Goal: Transaction & Acquisition: Download file/media

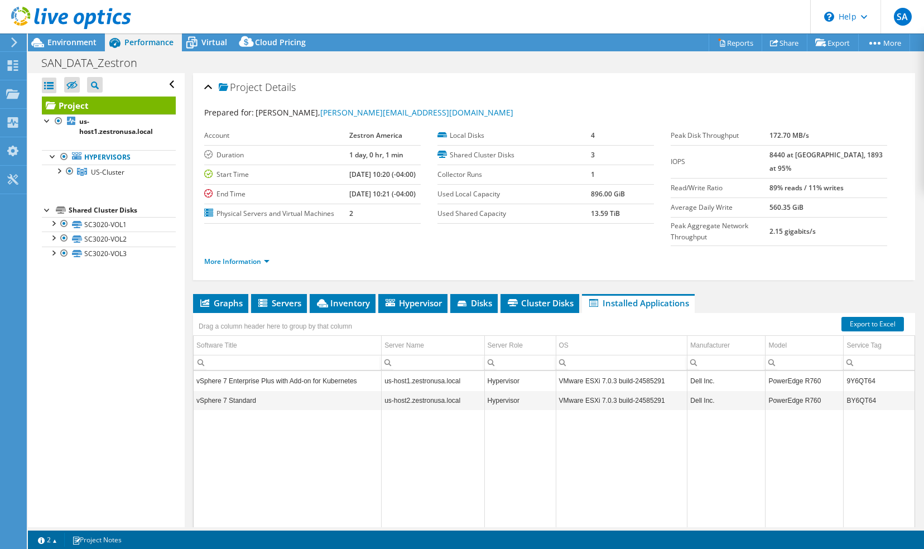
select select "USD"
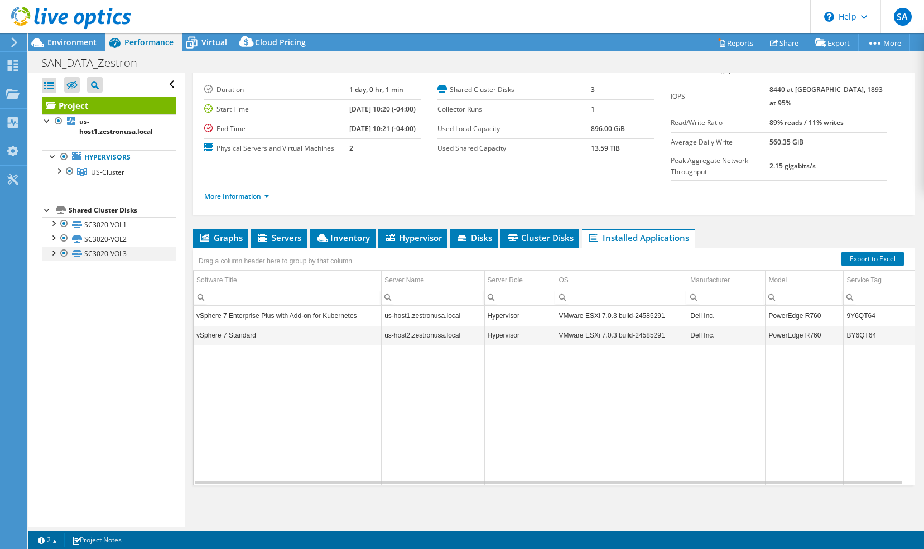
click at [52, 252] on div at bounding box center [52, 252] width 11 height 11
click at [54, 235] on div at bounding box center [52, 237] width 11 height 11
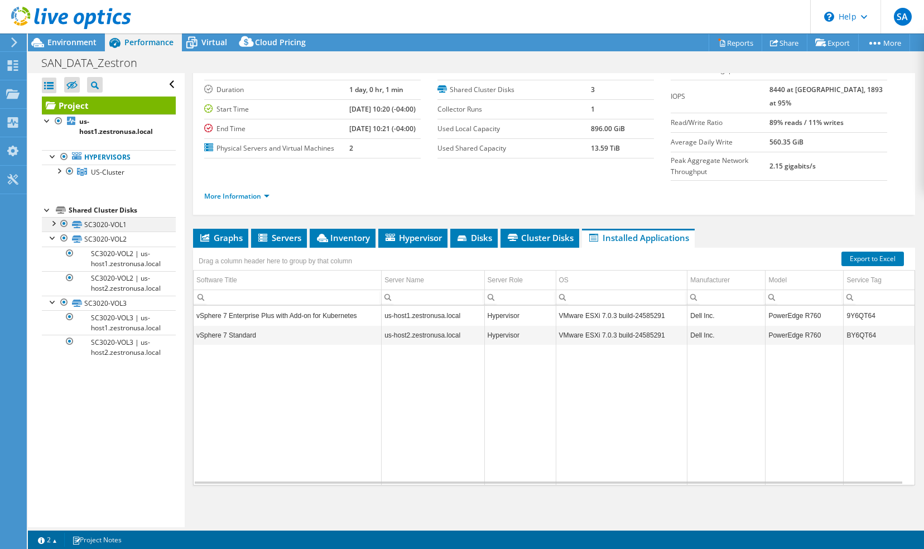
click at [54, 224] on div at bounding box center [52, 222] width 11 height 11
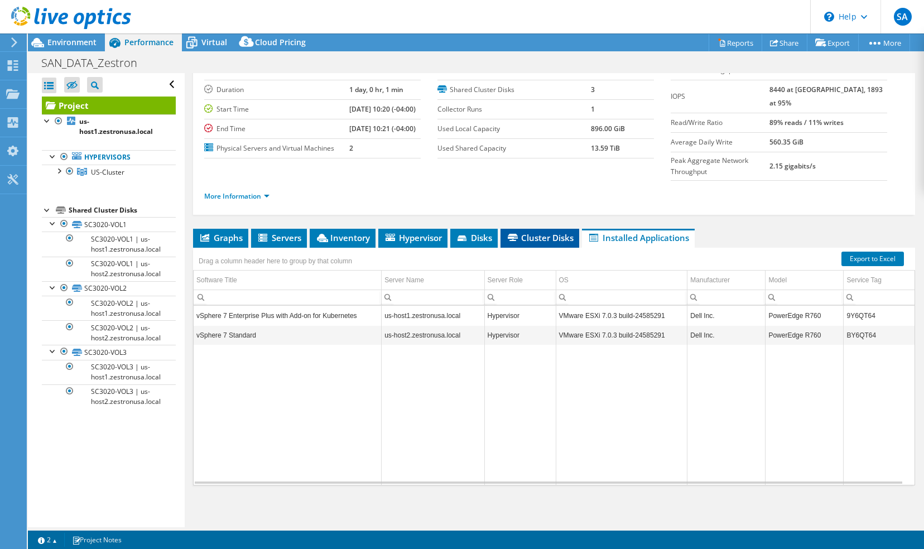
click at [531, 237] on span "Cluster Disks" at bounding box center [540, 237] width 68 height 11
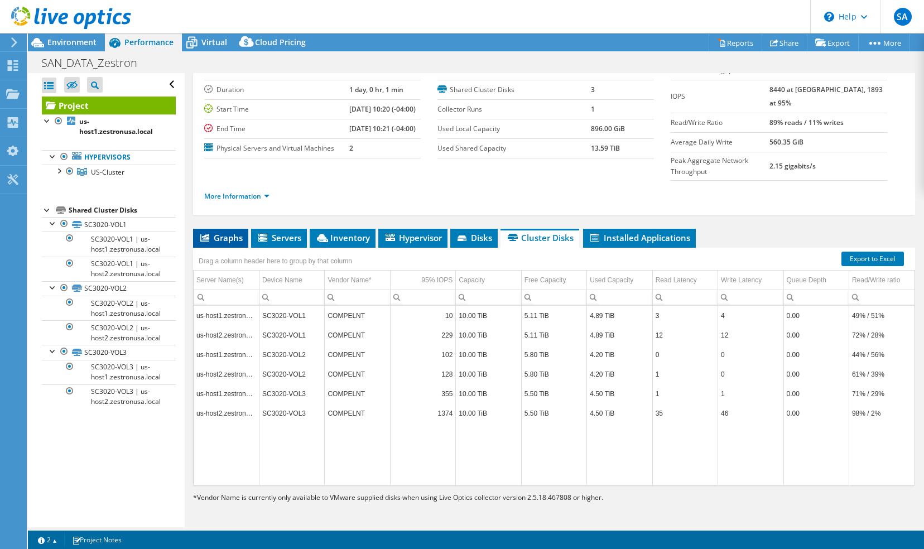
click at [230, 235] on span "Graphs" at bounding box center [221, 237] width 44 height 11
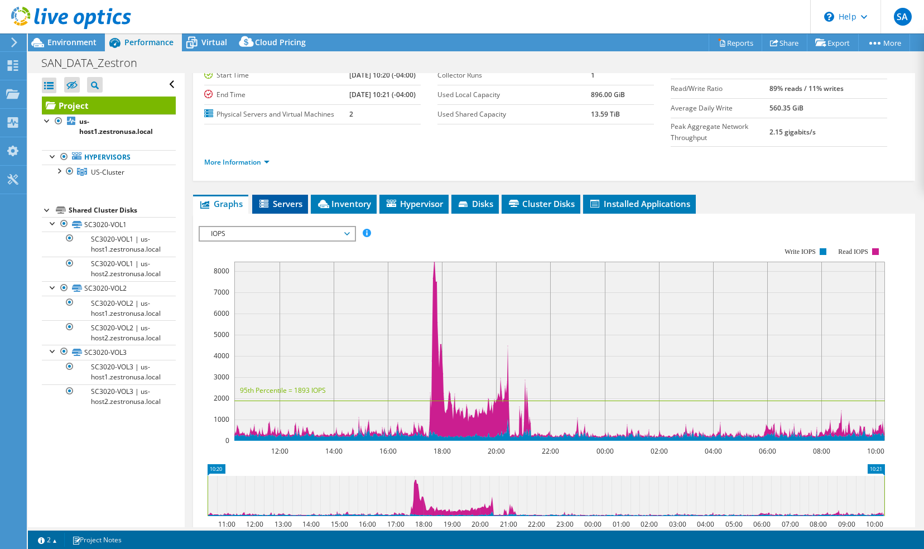
click at [287, 209] on span "Servers" at bounding box center [280, 203] width 45 height 11
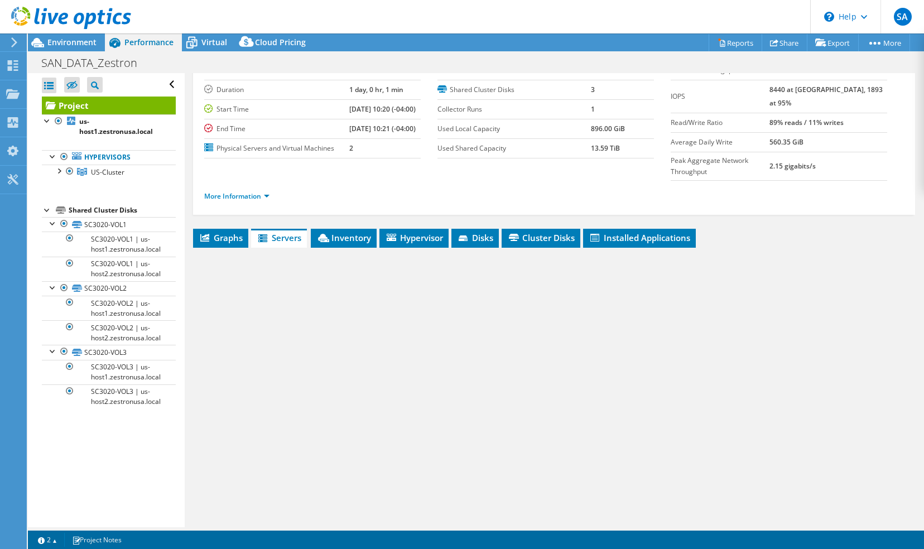
scroll to position [77, 0]
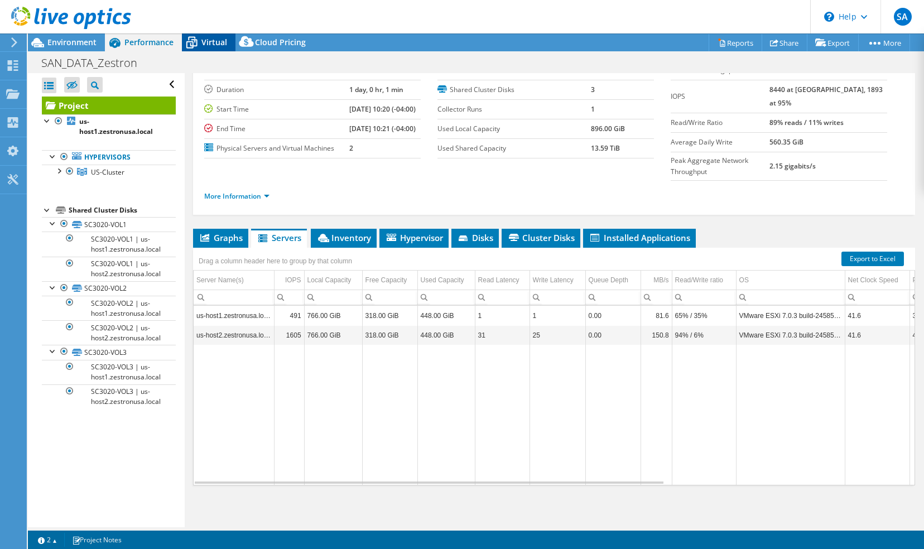
click at [214, 46] on span "Virtual" at bounding box center [214, 42] width 26 height 11
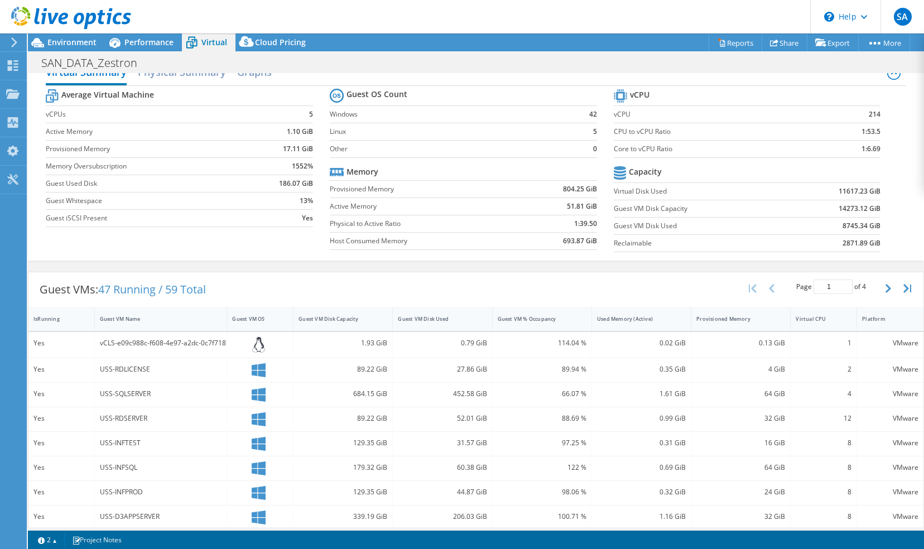
scroll to position [0, 0]
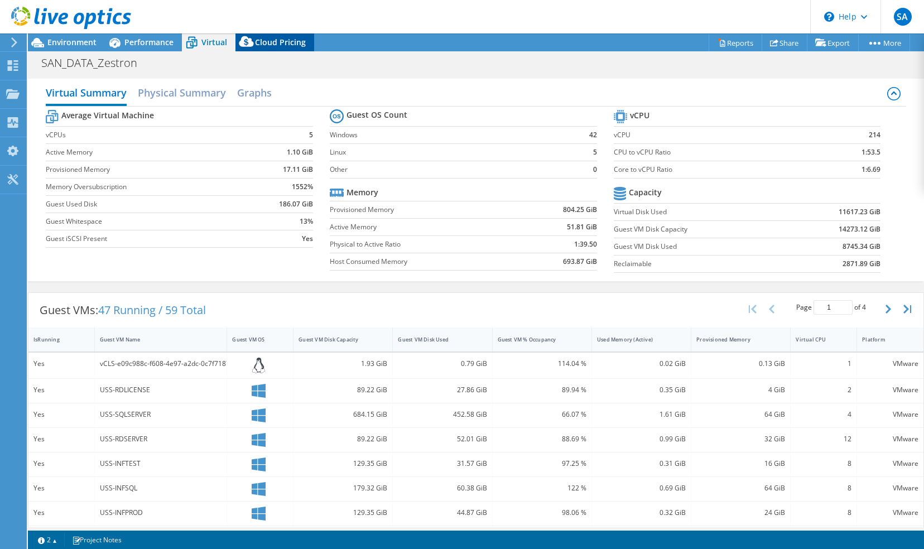
click at [285, 44] on span "Cloud Pricing" at bounding box center [280, 42] width 51 height 11
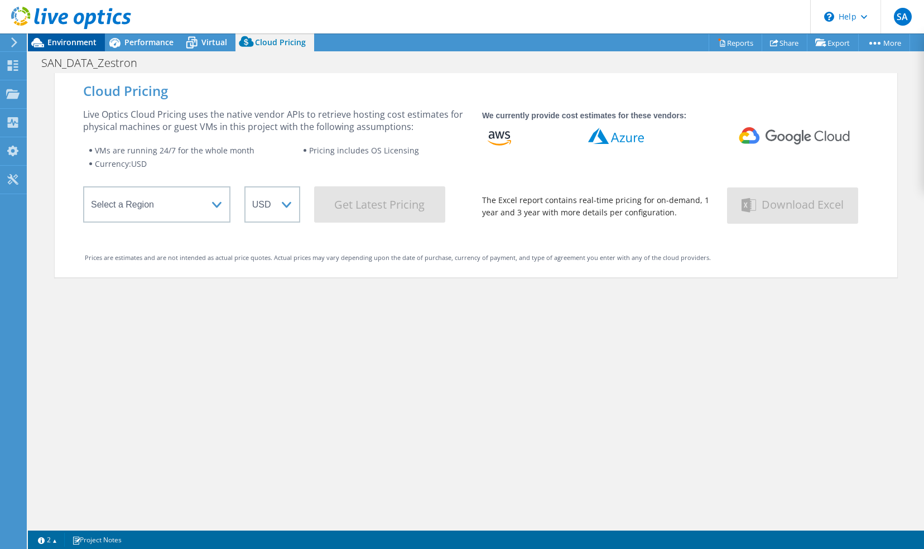
click at [74, 40] on span "Environment" at bounding box center [71, 42] width 49 height 11
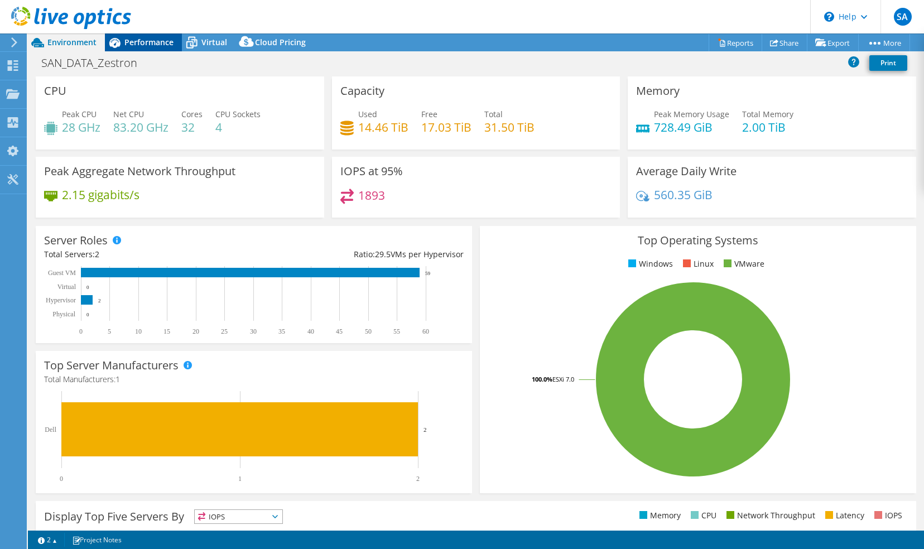
click at [156, 42] on span "Performance" at bounding box center [148, 42] width 49 height 11
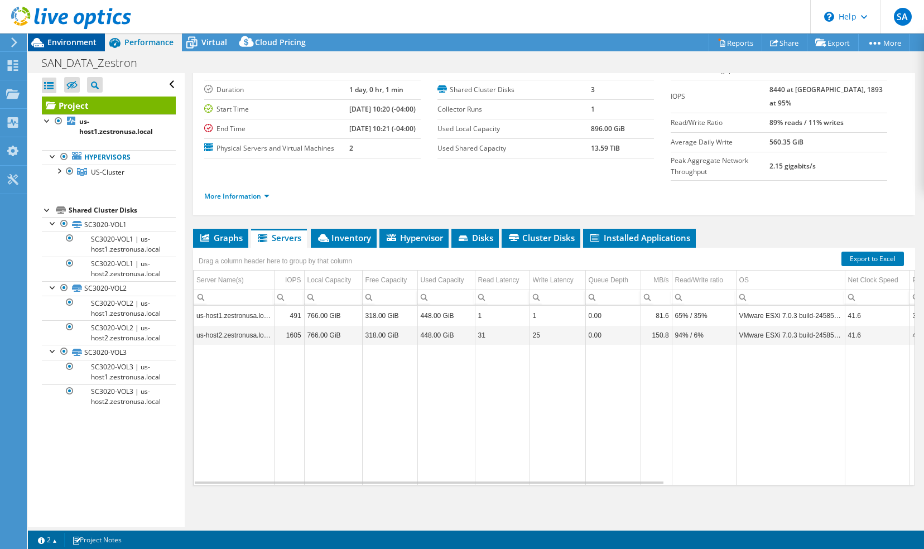
click at [81, 40] on span "Environment" at bounding box center [71, 42] width 49 height 11
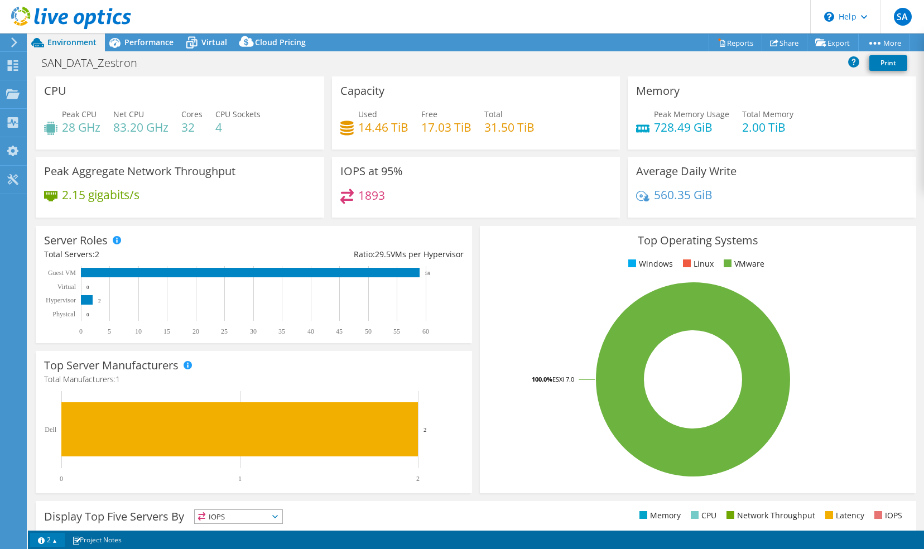
click at [56, 540] on link "2" at bounding box center [47, 540] width 35 height 14
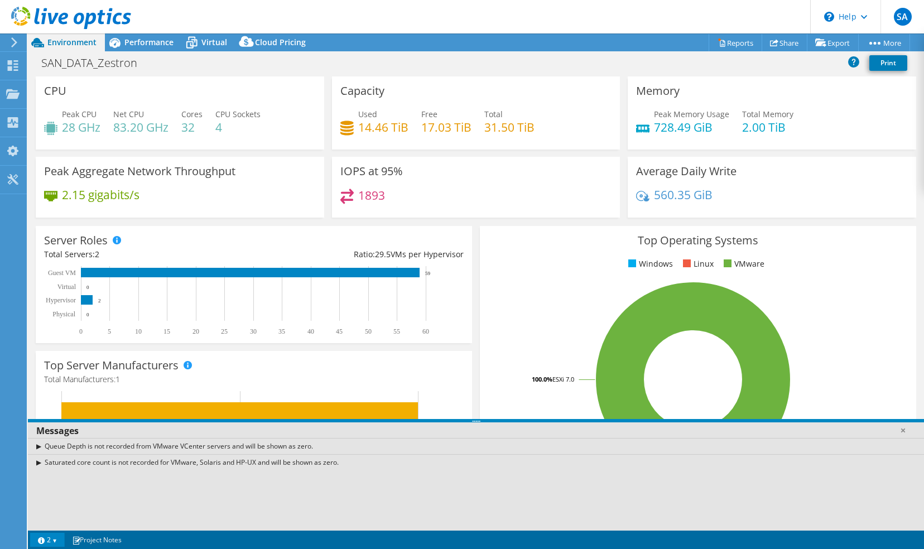
click at [55, 539] on link "2" at bounding box center [47, 540] width 35 height 14
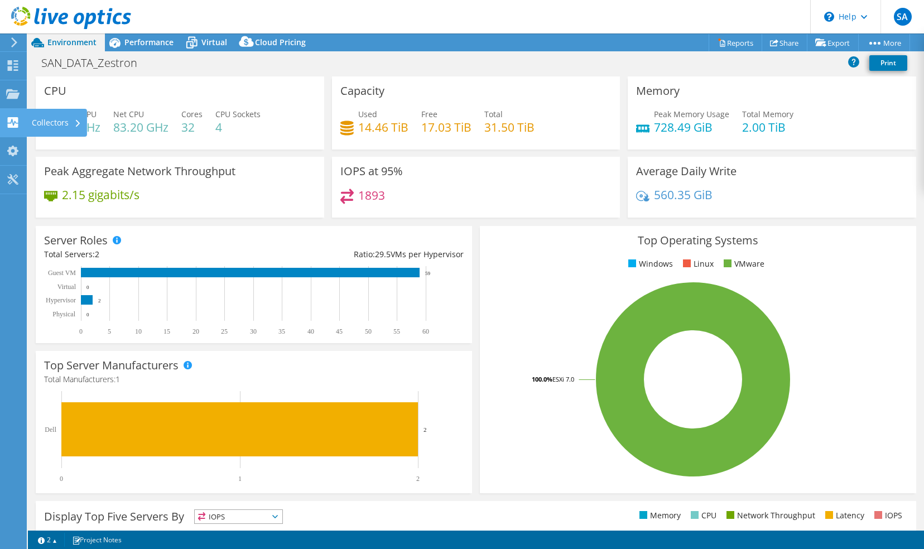
click at [17, 123] on icon at bounding box center [12, 122] width 13 height 11
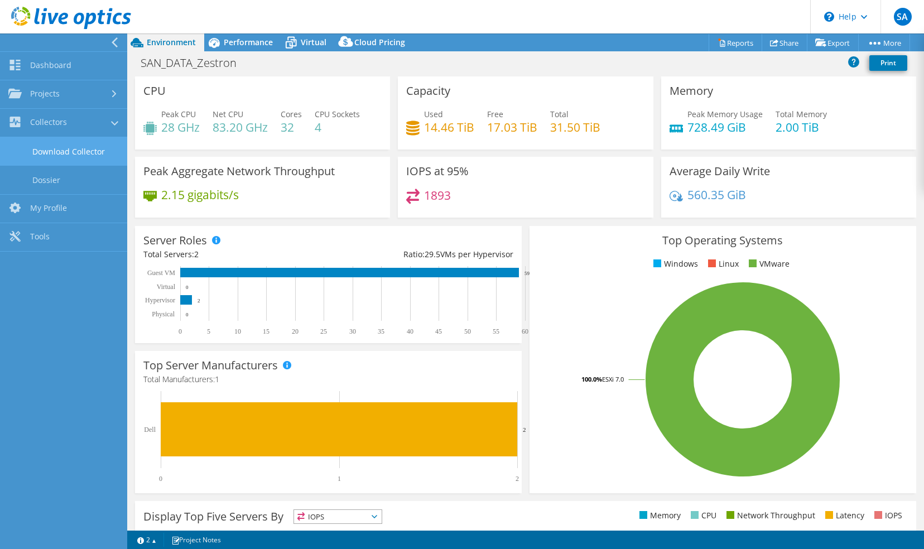
click at [76, 150] on link "Download Collector" at bounding box center [63, 151] width 127 height 28
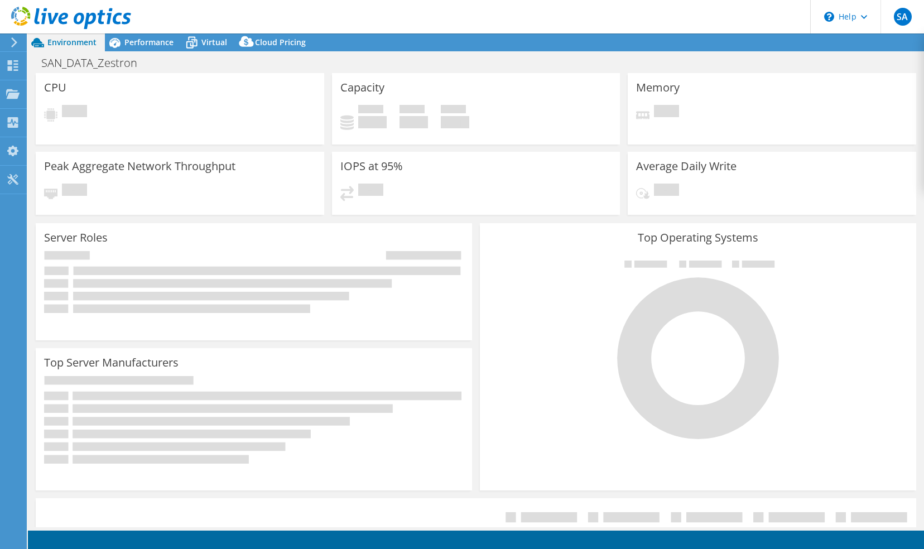
select select
select select "USD"
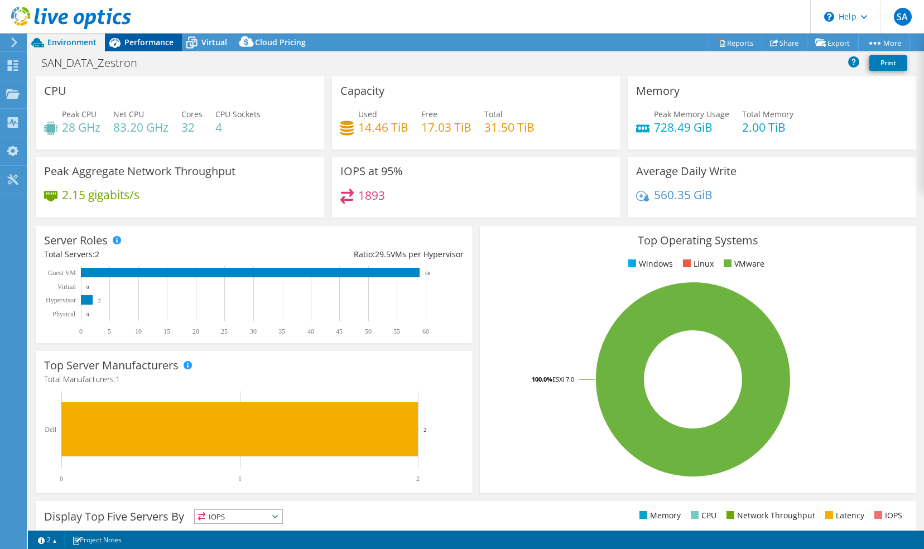
click at [145, 44] on span "Performance" at bounding box center [148, 42] width 49 height 11
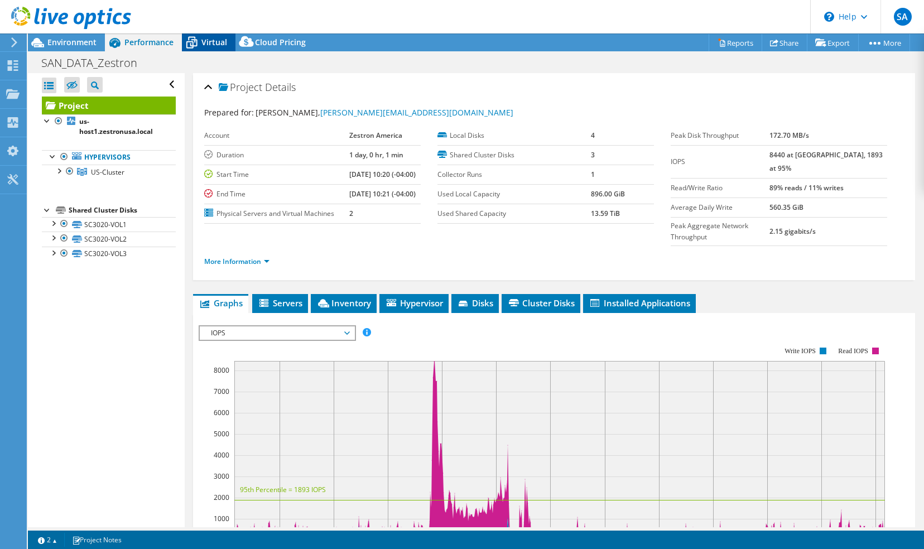
click at [214, 48] on div "Virtual" at bounding box center [209, 42] width 54 height 18
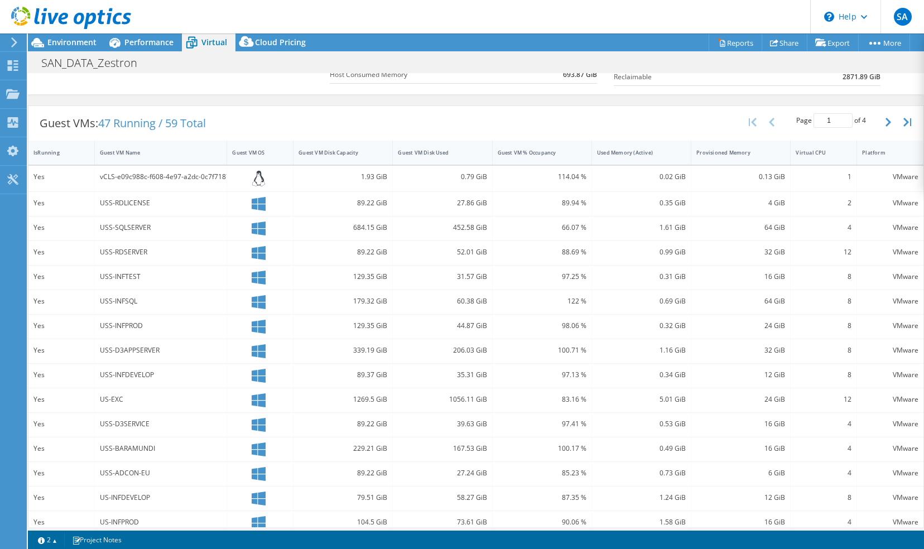
scroll to position [195, 0]
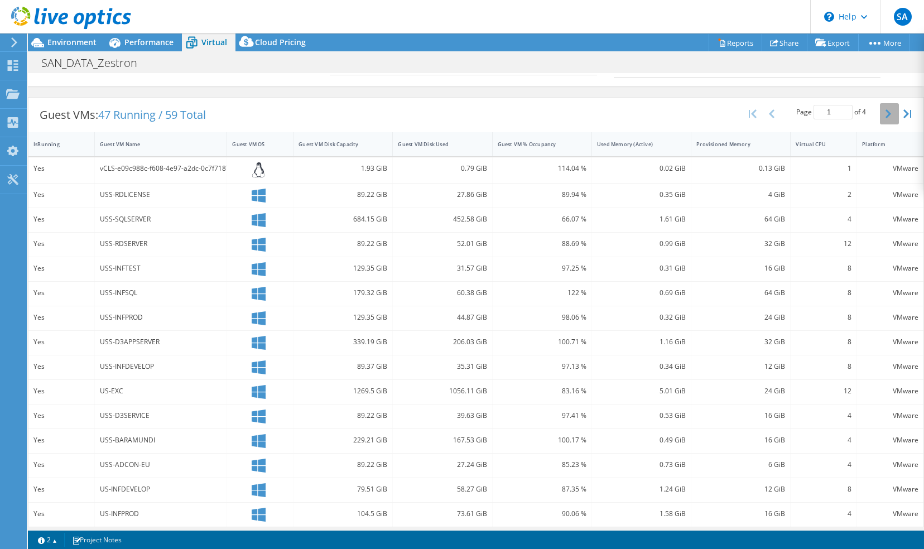
click at [885, 109] on icon "button" at bounding box center [888, 113] width 6 height 9
type input "2"
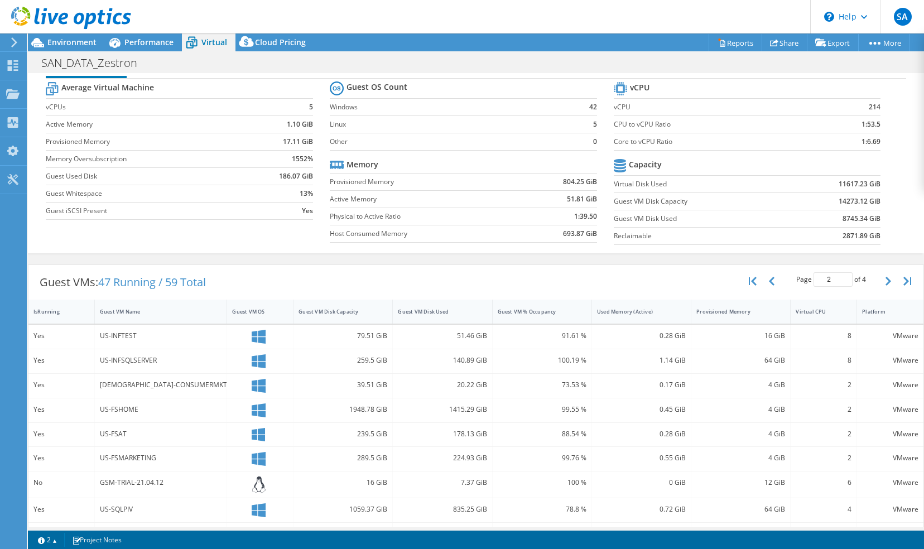
scroll to position [0, 0]
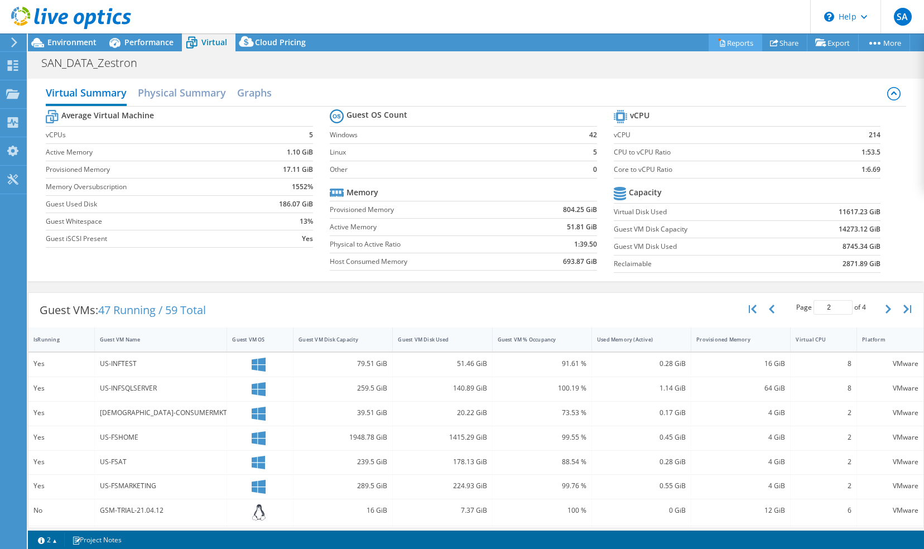
click at [730, 42] on link "Reports" at bounding box center [735, 42] width 54 height 17
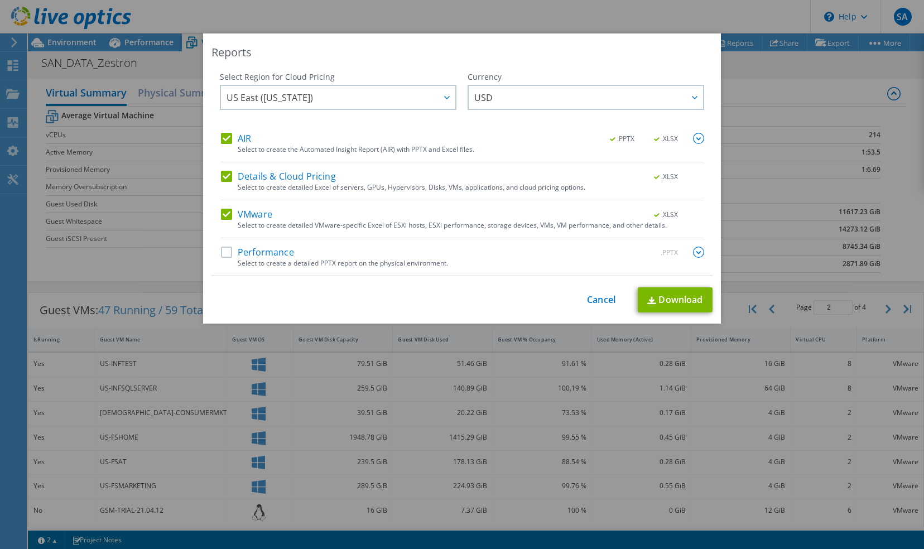
click at [221, 250] on label "Performance" at bounding box center [257, 252] width 73 height 11
click at [0, 0] on input "Performance" at bounding box center [0, 0] width 0 height 0
click at [221, 175] on label "Details & Cloud Pricing" at bounding box center [278, 176] width 115 height 11
click at [0, 0] on input "Details & Cloud Pricing" at bounding box center [0, 0] width 0 height 0
click at [683, 298] on link "Download" at bounding box center [675, 299] width 75 height 25
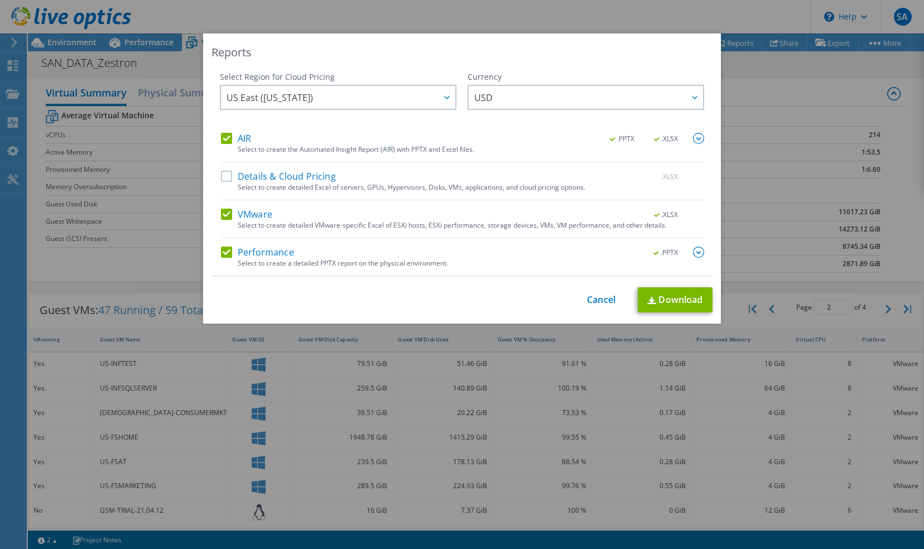
click at [226, 177] on label "Details & Cloud Pricing" at bounding box center [278, 176] width 115 height 11
click at [0, 0] on input "Details & Cloud Pricing" at bounding box center [0, 0] width 0 height 0
click at [691, 102] on div at bounding box center [694, 97] width 18 height 23
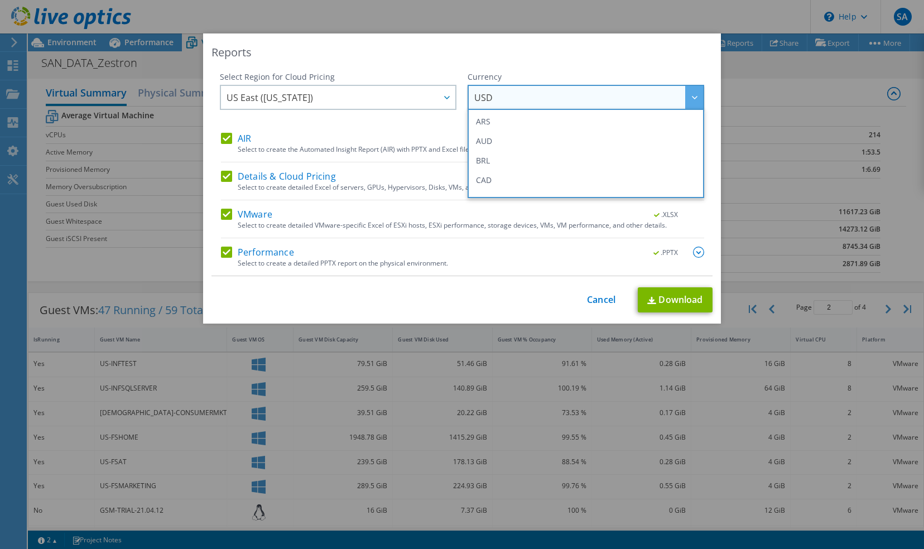
click at [691, 102] on div at bounding box center [694, 97] width 18 height 23
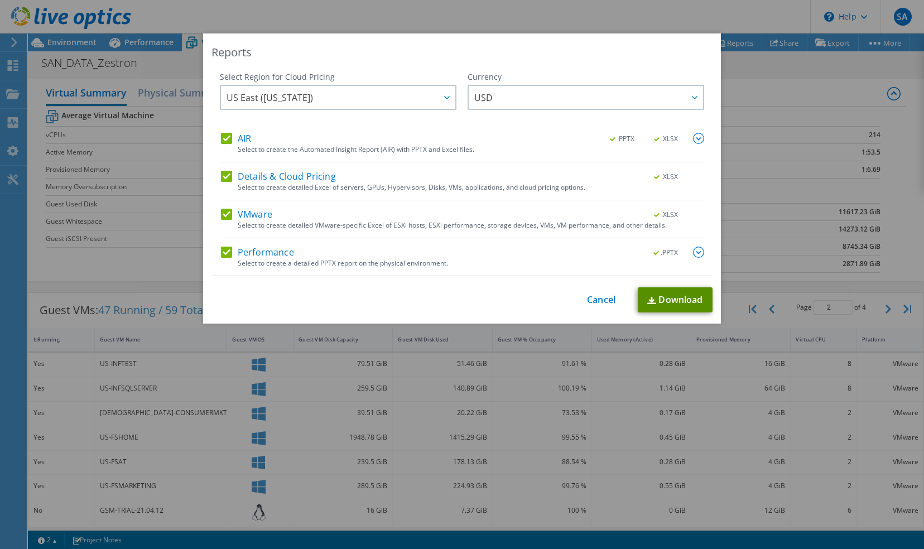
click at [679, 302] on link "Download" at bounding box center [675, 299] width 75 height 25
click at [596, 295] on link "Cancel" at bounding box center [601, 300] width 28 height 11
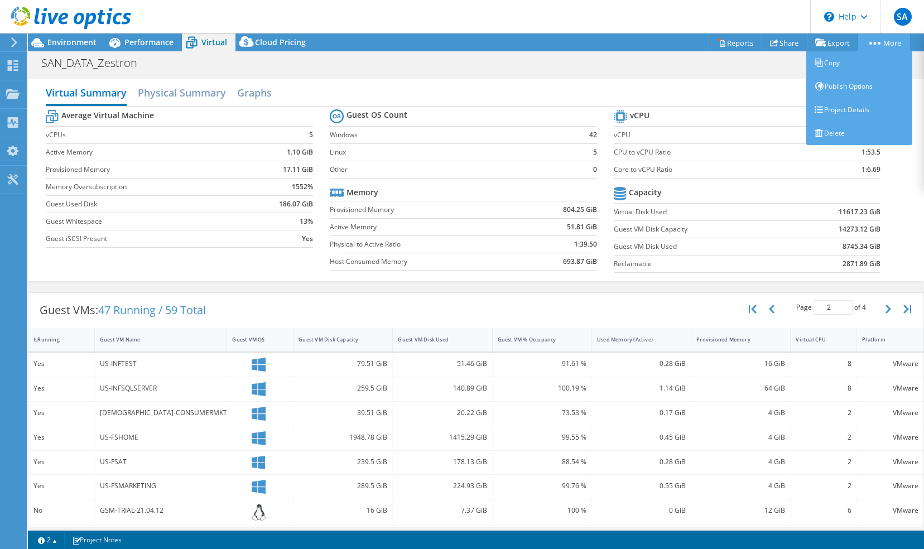
click at [876, 39] on link "More" at bounding box center [884, 42] width 52 height 17
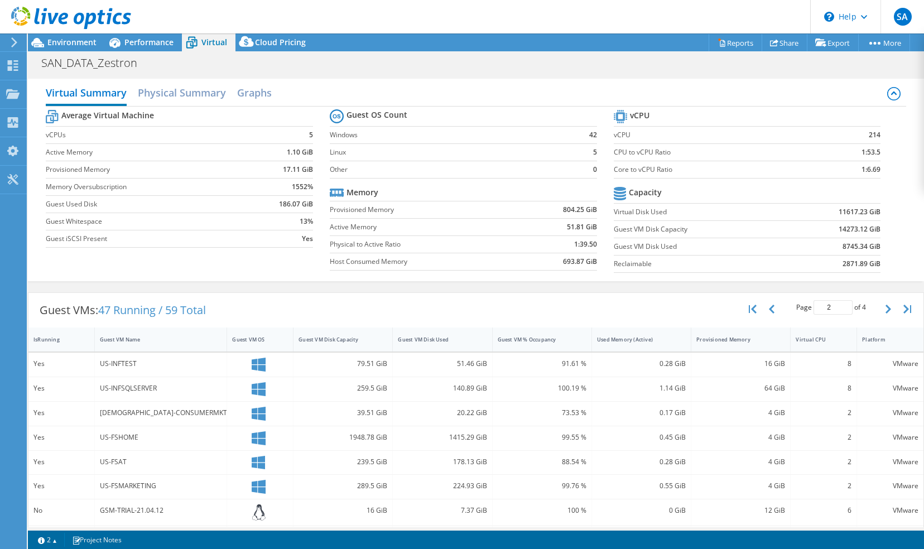
click at [450, 2] on header "SA End User Syed Ahmad Syed.Ahmad@zestronusa.com Zestron America My Profile Log…" at bounding box center [462, 16] width 924 height 33
click at [904, 18] on span "SA" at bounding box center [903, 17] width 18 height 18
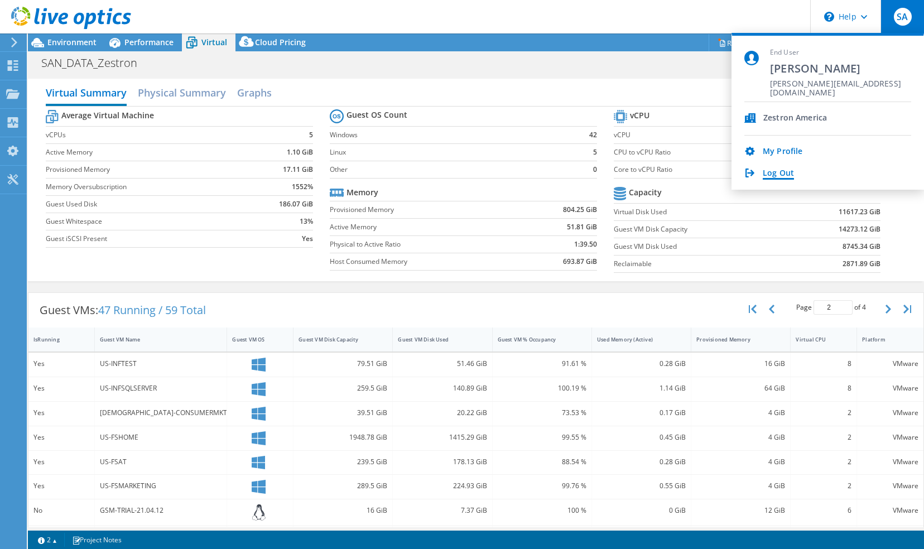
click at [776, 173] on link "Log Out" at bounding box center [778, 173] width 31 height 11
